Goal: Transaction & Acquisition: Purchase product/service

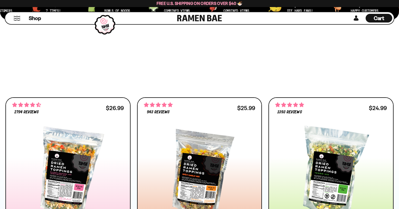
scroll to position [234, 0]
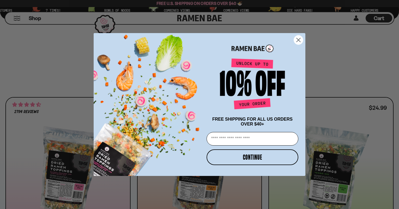
click at [295, 39] on circle "Close dialog" at bounding box center [298, 40] width 9 height 9
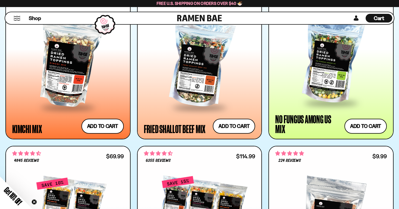
scroll to position [499, 0]
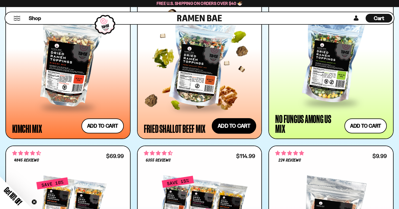
click at [238, 129] on button "Add to cart" at bounding box center [234, 126] width 45 height 16
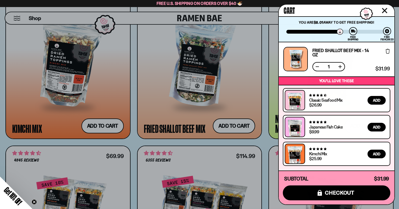
click at [267, 55] on div at bounding box center [199, 104] width 399 height 209
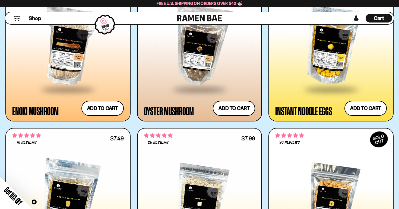
scroll to position [941, 0]
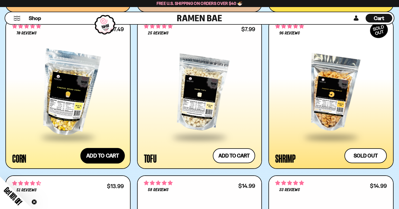
click at [98, 159] on button "Add to cart" at bounding box center [102, 156] width 45 height 16
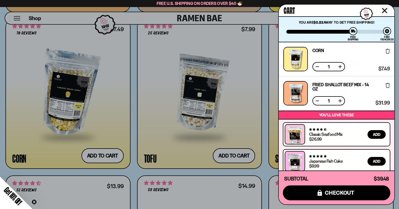
click at [136, 104] on div at bounding box center [199, 104] width 399 height 209
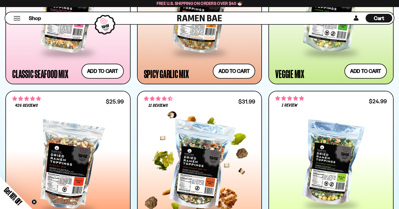
scroll to position [406, 0]
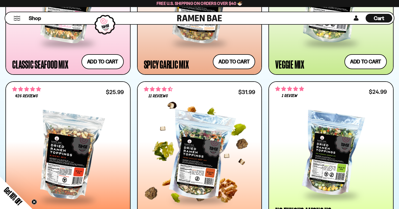
click at [184, 151] on div at bounding box center [200, 156] width 112 height 86
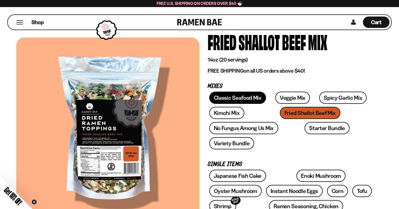
scroll to position [26, 0]
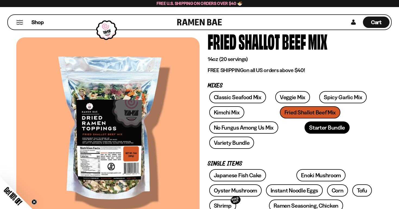
click at [313, 128] on link "Starter Bundle" at bounding box center [327, 128] width 45 height 12
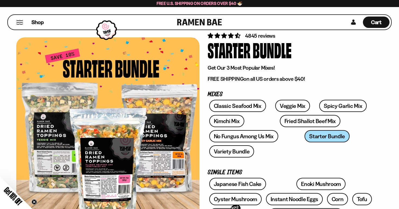
scroll to position [18, 0]
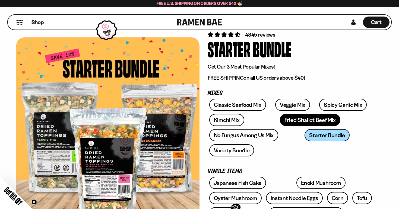
click at [293, 121] on link "Fried Shallot Beef Mix" at bounding box center [310, 120] width 61 height 12
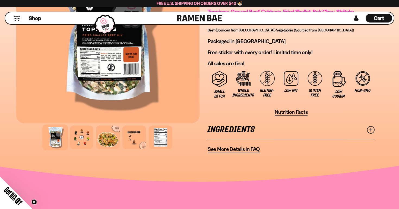
scroll to position [428, 0]
click at [139, 124] on div at bounding box center [134, 137] width 26 height 26
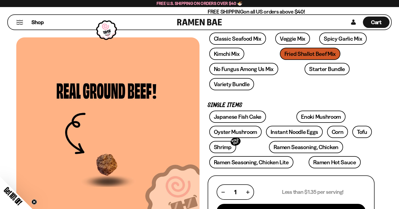
scroll to position [0, 0]
